Goal: Task Accomplishment & Management: Manage account settings

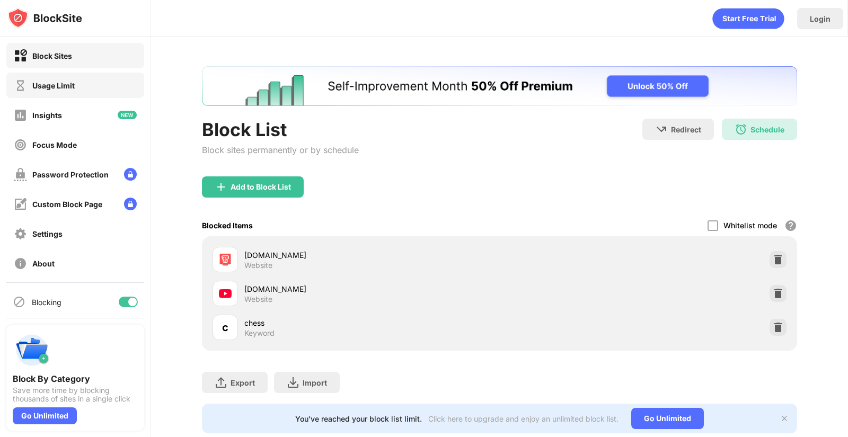
click at [60, 90] on div "Usage Limit" at bounding box center [44, 85] width 61 height 13
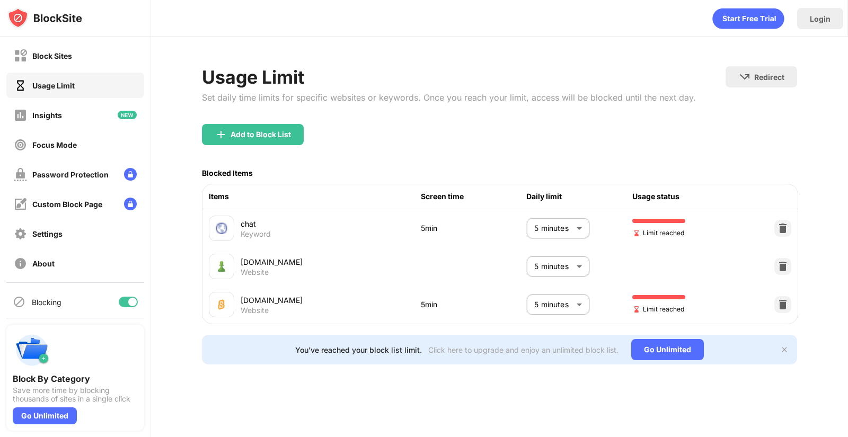
click at [575, 226] on body "Block Sites Usage Limit Insights Focus Mode Password Protection Custom Block Pa…" at bounding box center [424, 218] width 848 height 437
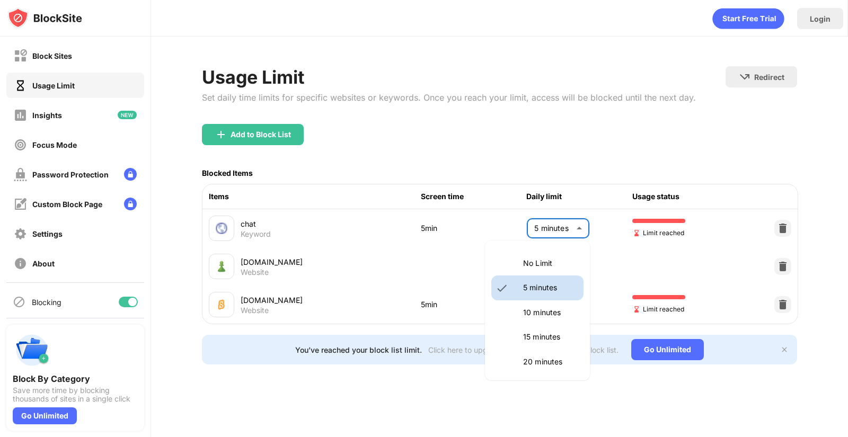
click at [551, 341] on p "15 minutes" at bounding box center [550, 337] width 54 height 12
type input "**"
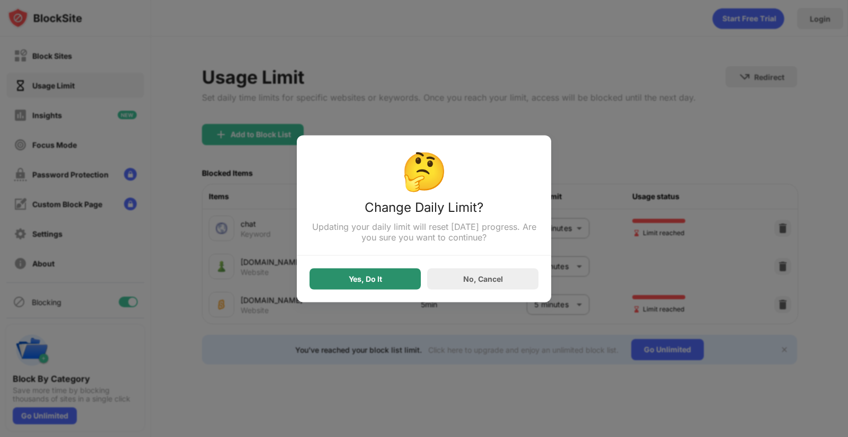
click at [386, 282] on div "Yes, Do It" at bounding box center [364, 278] width 111 height 21
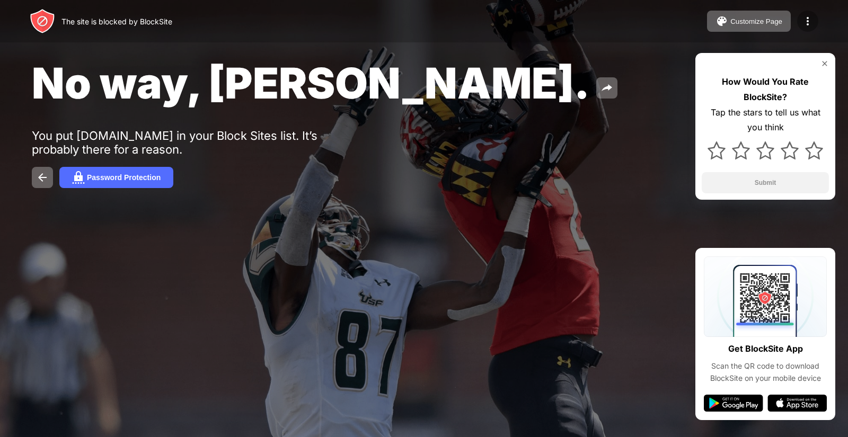
click at [805, 25] on img at bounding box center [807, 21] width 13 height 13
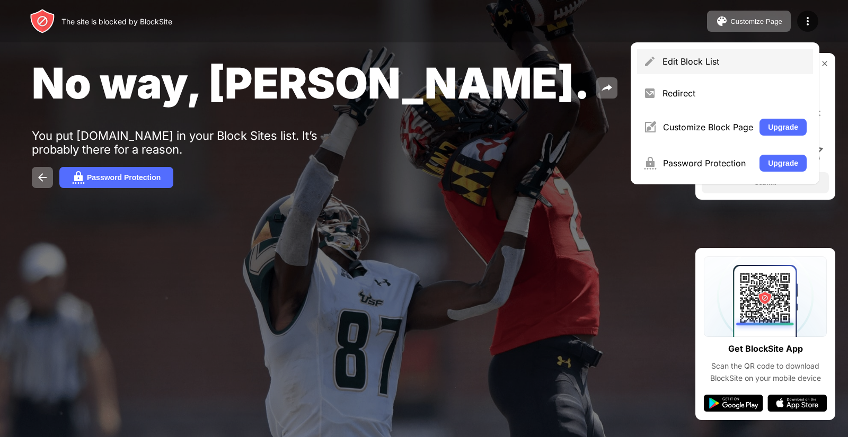
click at [683, 65] on div "Edit Block List" at bounding box center [734, 61] width 144 height 11
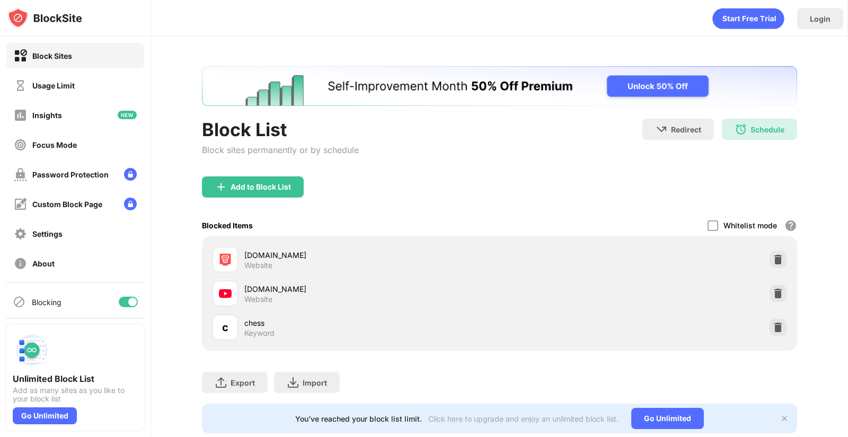
click at [254, 331] on div "Keyword" at bounding box center [259, 333] width 30 height 10
click at [90, 95] on div "Usage Limit" at bounding box center [75, 85] width 138 height 25
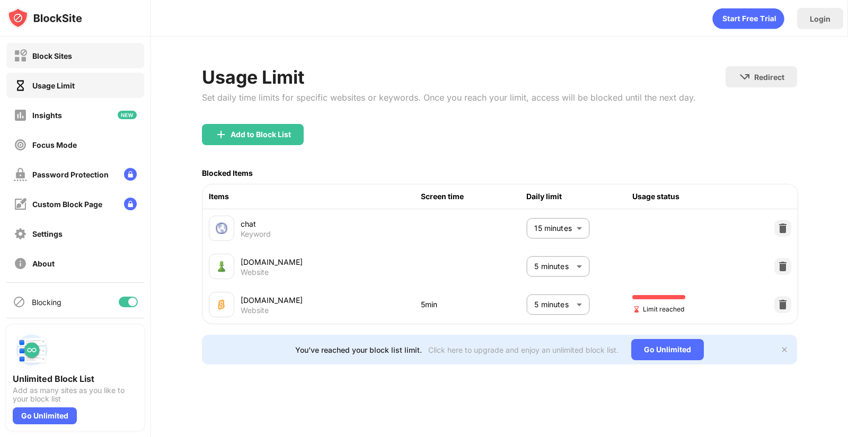
click at [64, 55] on div "Block Sites" at bounding box center [52, 55] width 40 height 9
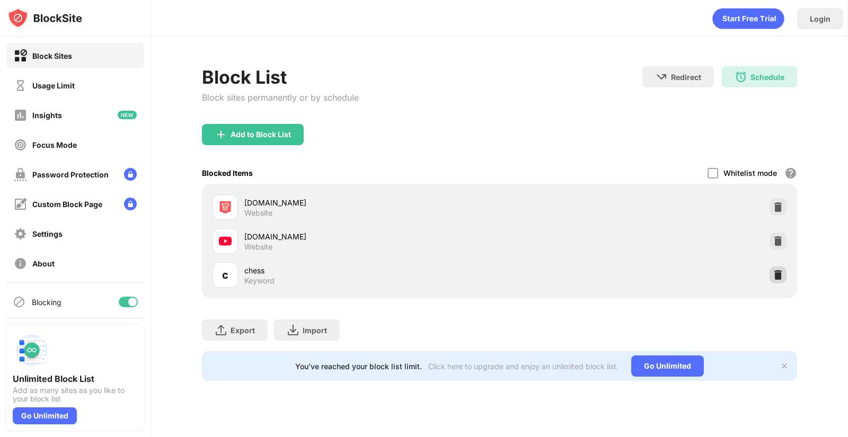
click at [777, 272] on img at bounding box center [777, 275] width 11 height 11
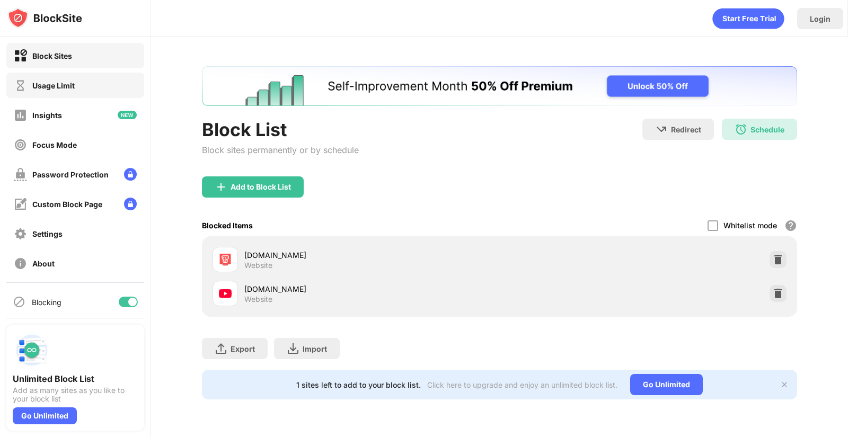
click at [77, 87] on div "Usage Limit" at bounding box center [75, 85] width 138 height 25
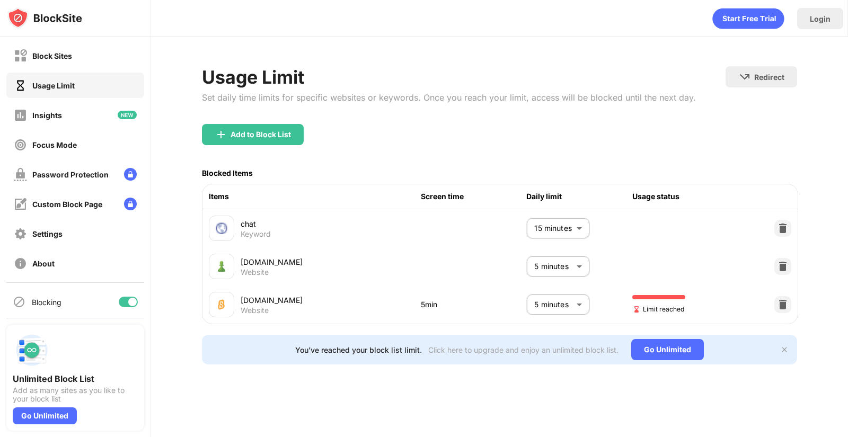
click at [581, 268] on body "Block Sites Usage Limit Insights Focus Mode Password Protection Custom Block Pa…" at bounding box center [424, 218] width 848 height 437
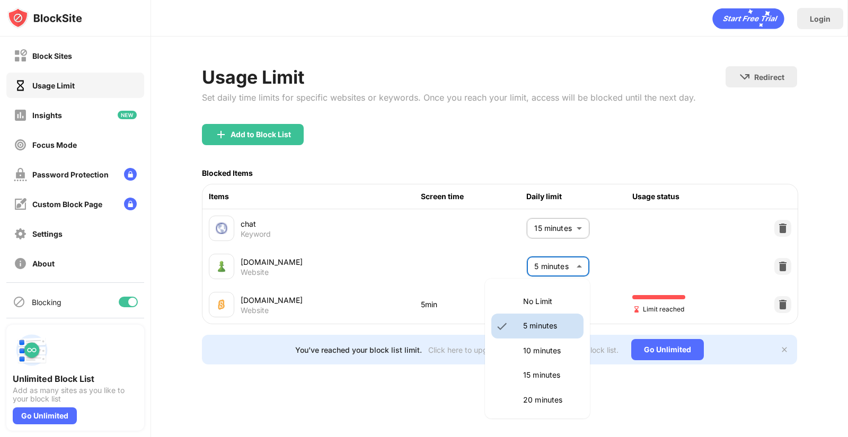
click at [550, 375] on p "15 minutes" at bounding box center [550, 375] width 54 height 12
type input "**"
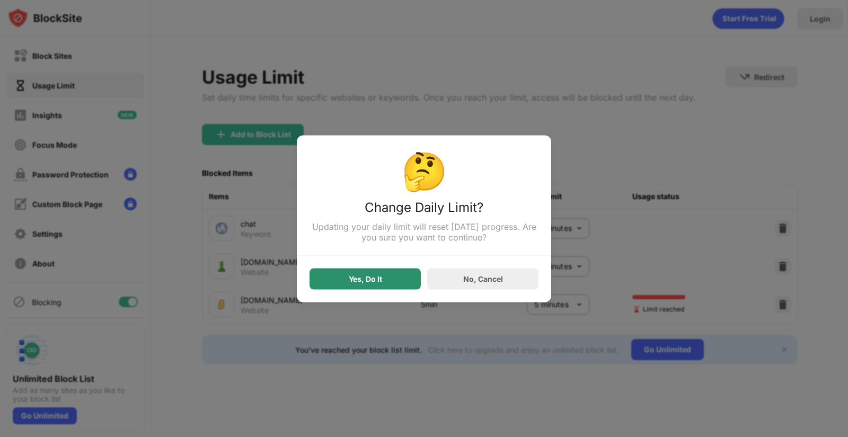
click at [373, 285] on div "Yes, Do It" at bounding box center [364, 278] width 111 height 21
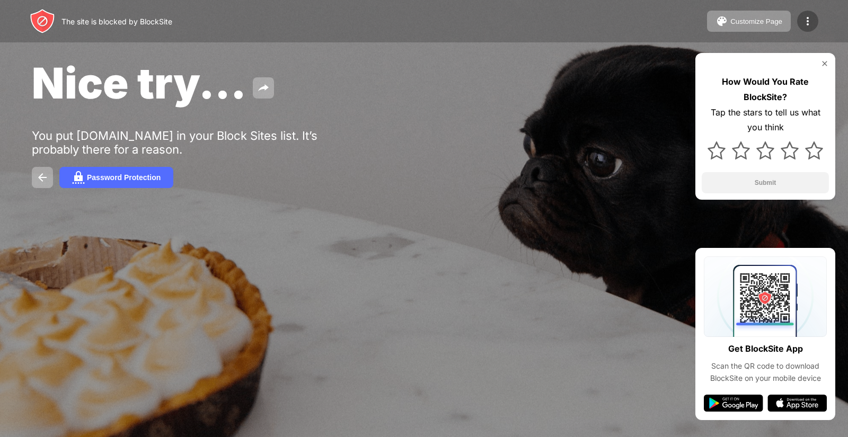
click at [807, 21] on img at bounding box center [807, 21] width 13 height 13
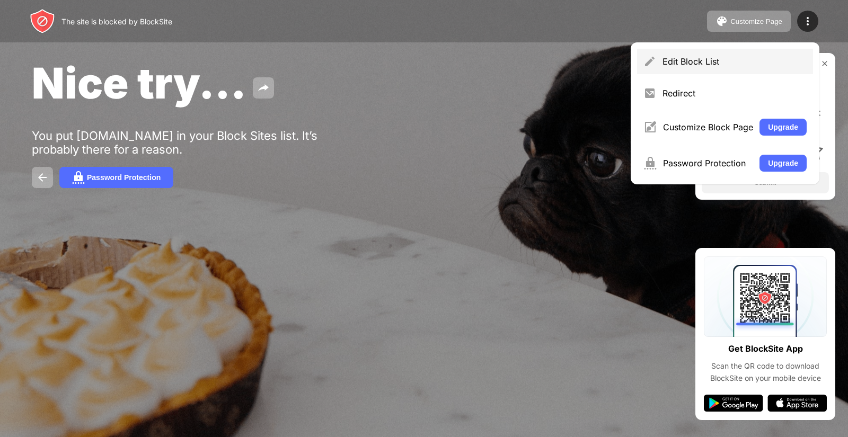
click at [747, 61] on div "Edit Block List" at bounding box center [734, 61] width 144 height 11
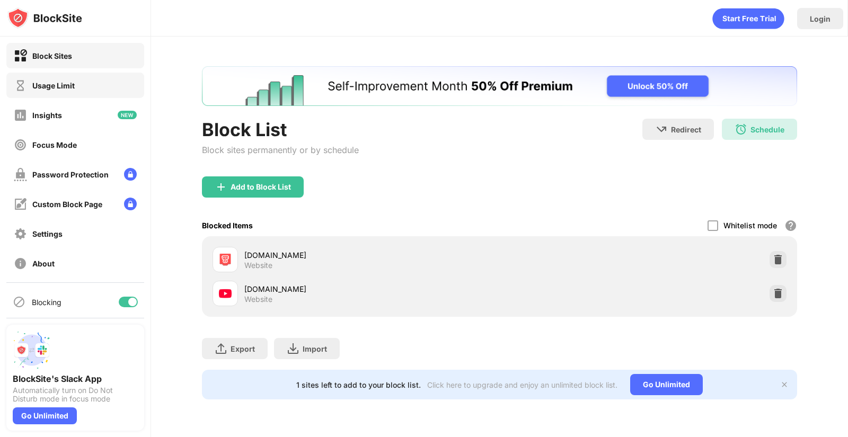
click at [60, 86] on div "Usage Limit" at bounding box center [53, 85] width 42 height 9
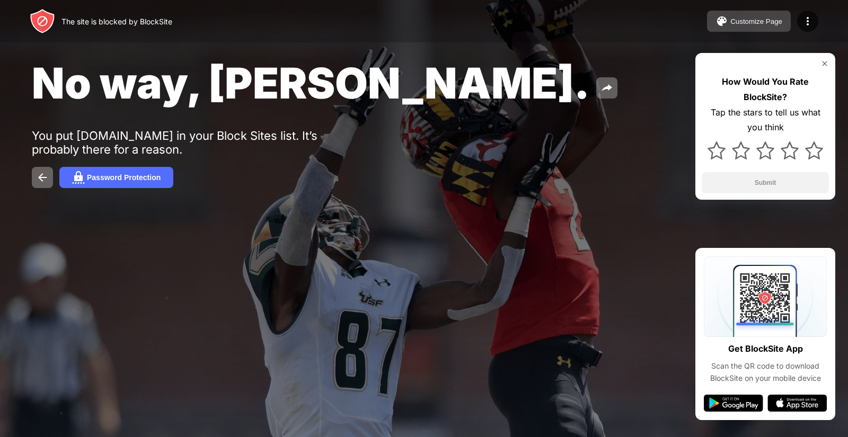
click at [761, 23] on div "Customize Page" at bounding box center [756, 21] width 52 height 8
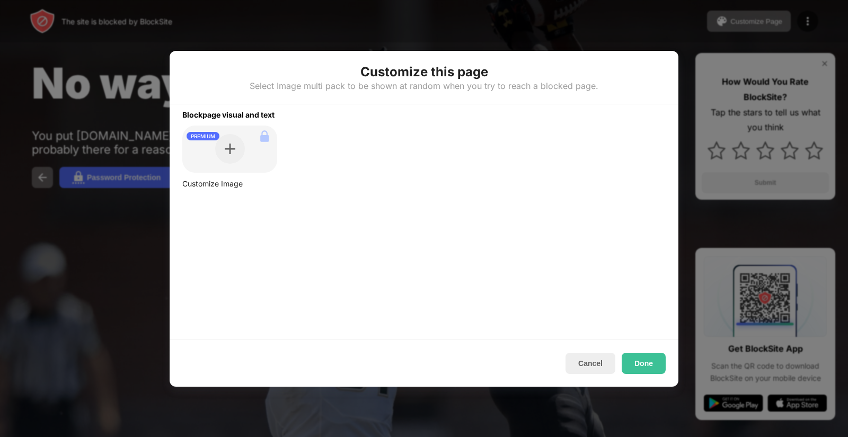
click at [814, 26] on div at bounding box center [424, 218] width 848 height 437
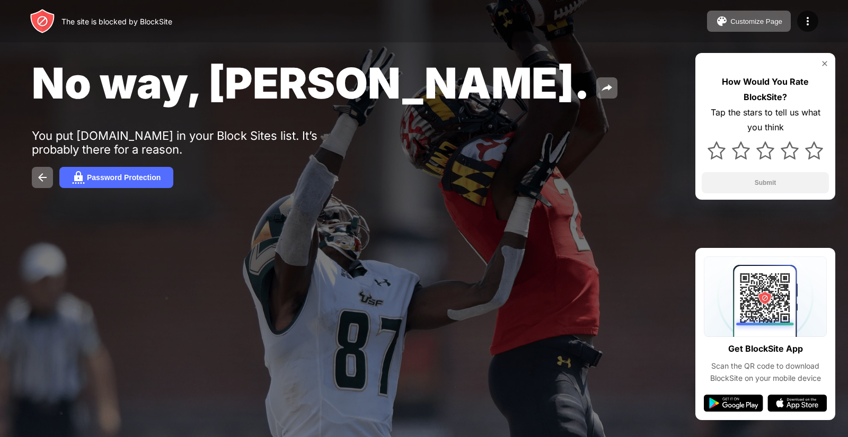
click at [817, 28] on div "Customize Page Edit Block List Redirect Customize Block Page Upgrade Password P…" at bounding box center [762, 21] width 111 height 21
click at [812, 23] on img at bounding box center [807, 21] width 13 height 13
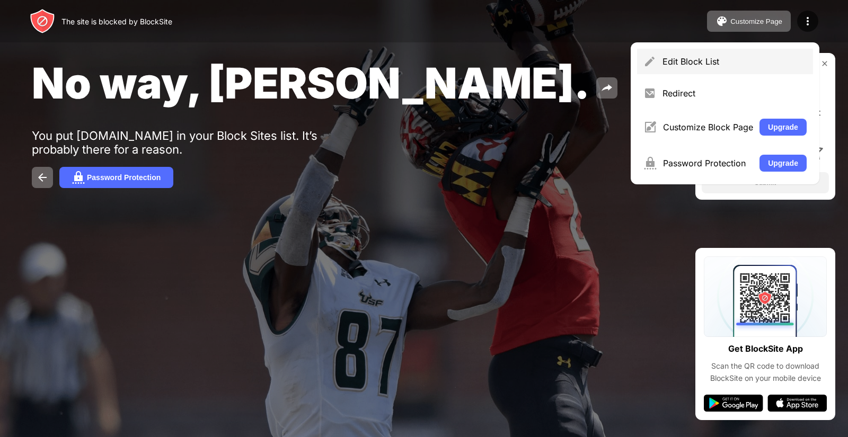
click at [734, 61] on div "Edit Block List" at bounding box center [734, 61] width 144 height 11
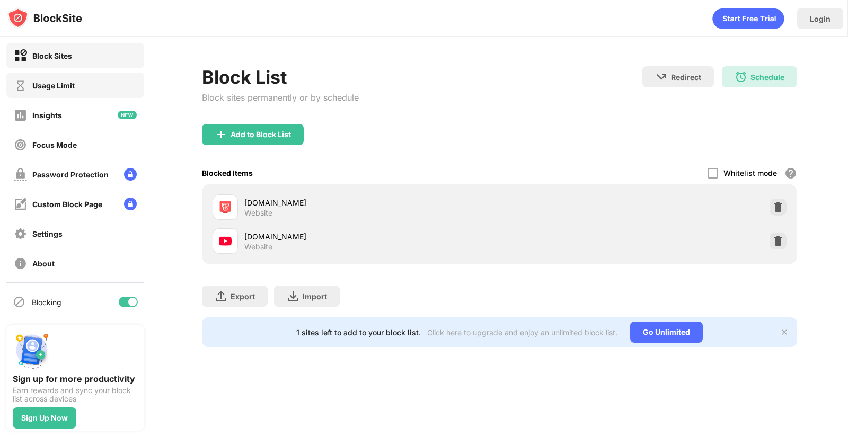
click at [48, 87] on div "Usage Limit" at bounding box center [53, 85] width 42 height 9
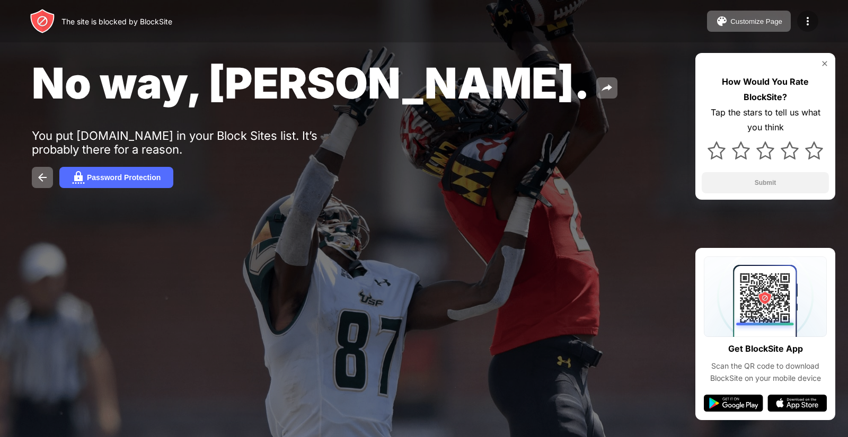
click at [806, 23] on img at bounding box center [807, 21] width 13 height 13
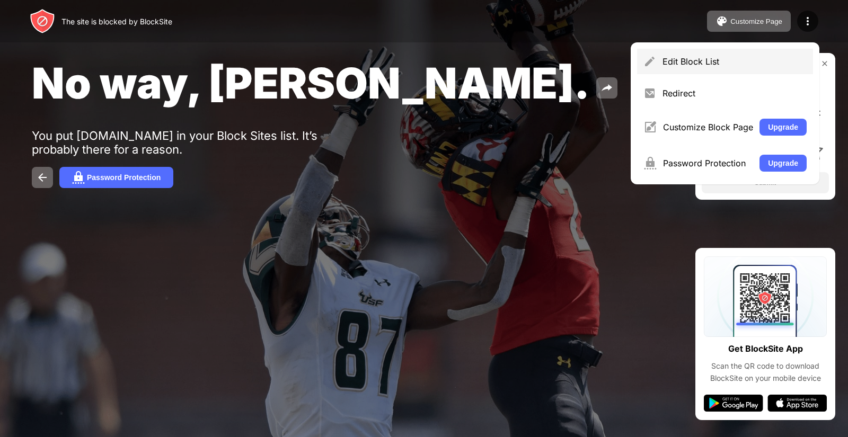
click at [753, 69] on div "Edit Block List" at bounding box center [725, 61] width 176 height 25
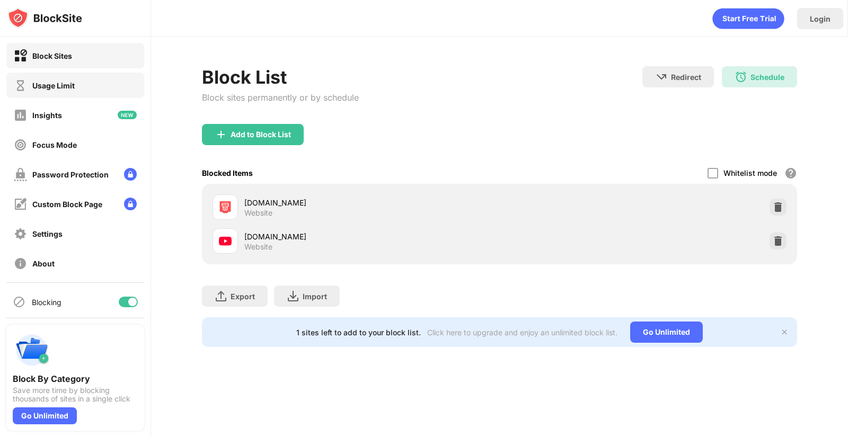
click at [63, 81] on div "Usage Limit" at bounding box center [53, 85] width 42 height 9
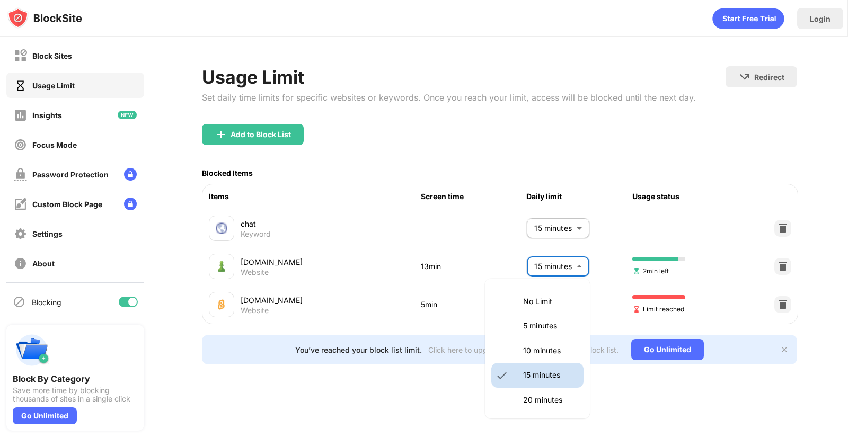
click at [555, 258] on body "Block Sites Usage Limit Insights Focus Mode Password Protection Custom Block Pa…" at bounding box center [424, 218] width 848 height 437
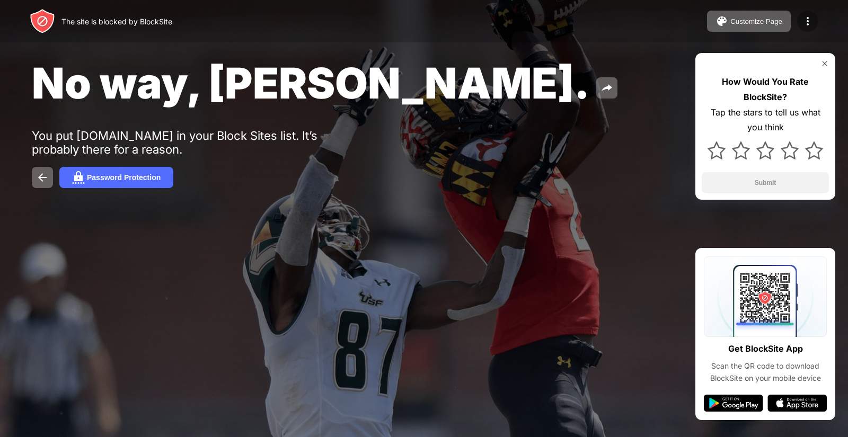
click at [802, 21] on img at bounding box center [807, 21] width 13 height 13
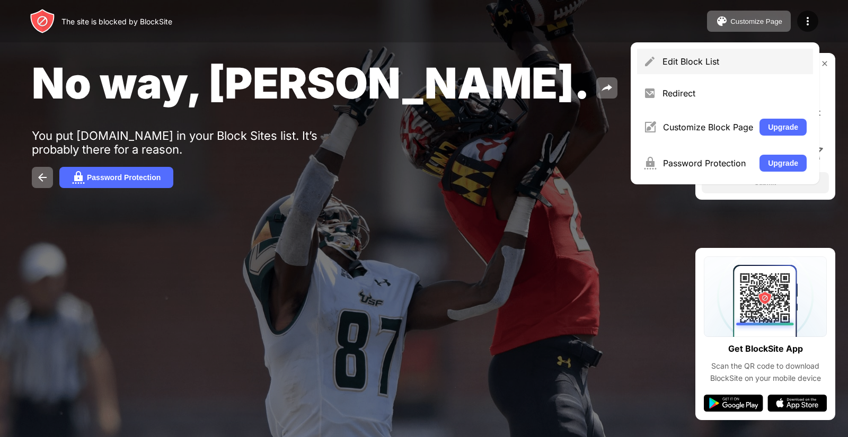
click at [726, 63] on div "Edit Block List" at bounding box center [734, 61] width 144 height 11
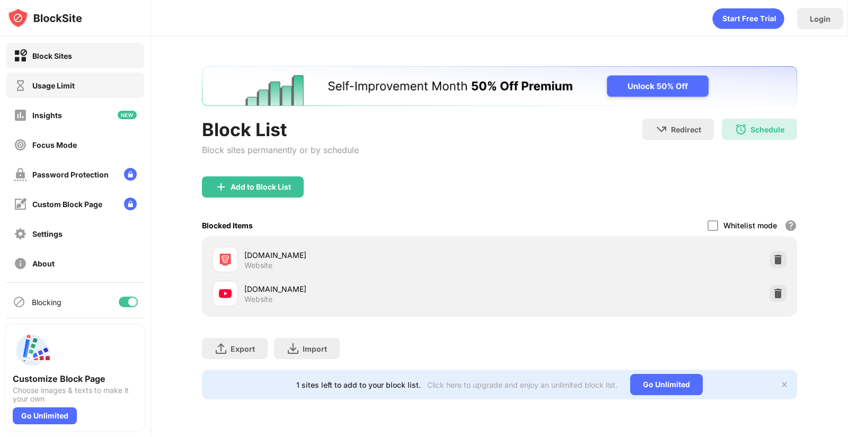
click at [58, 83] on div "Usage Limit" at bounding box center [53, 85] width 42 height 9
